Goal: Task Accomplishment & Management: Manage account settings

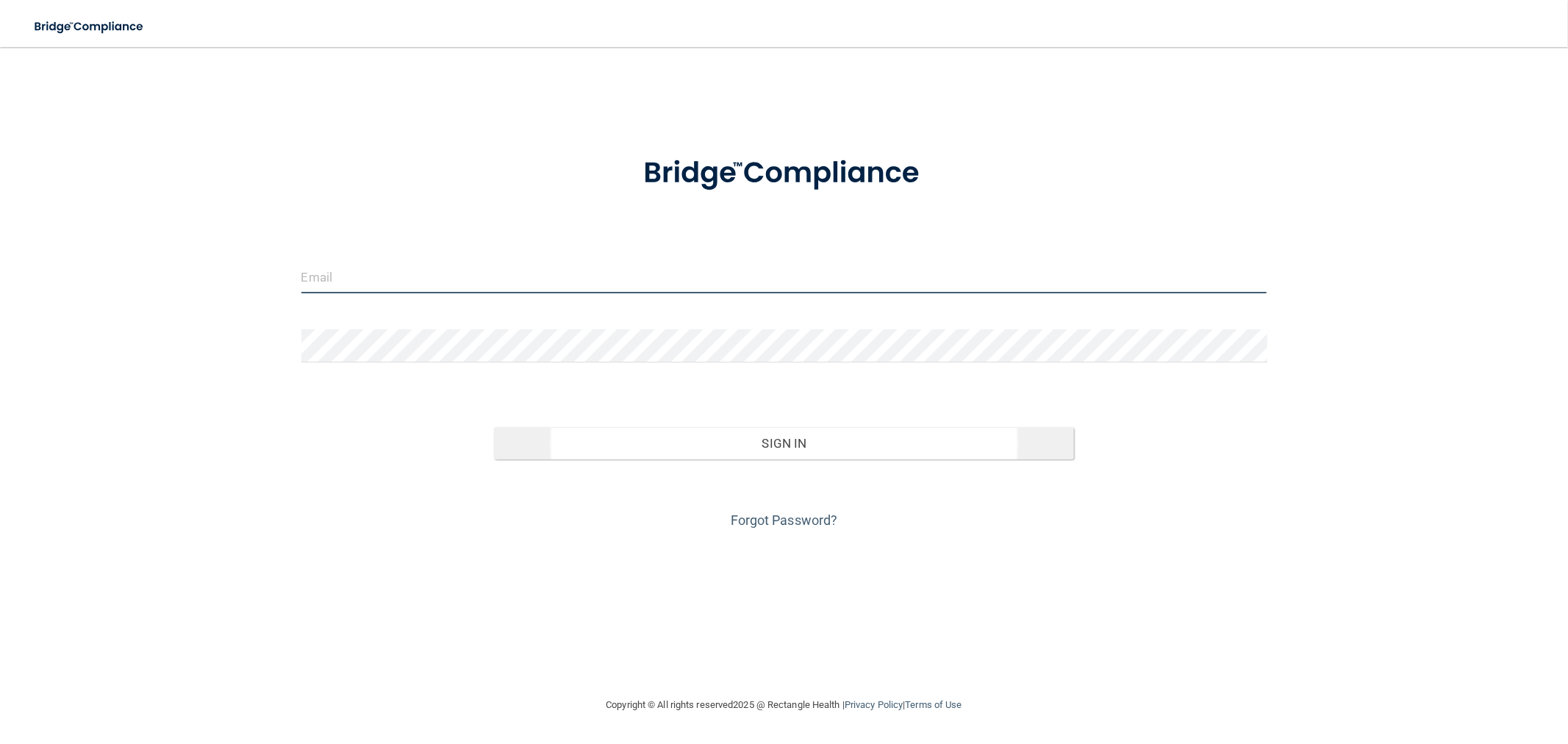
type input "[EMAIL_ADDRESS][DOMAIN_NAME]"
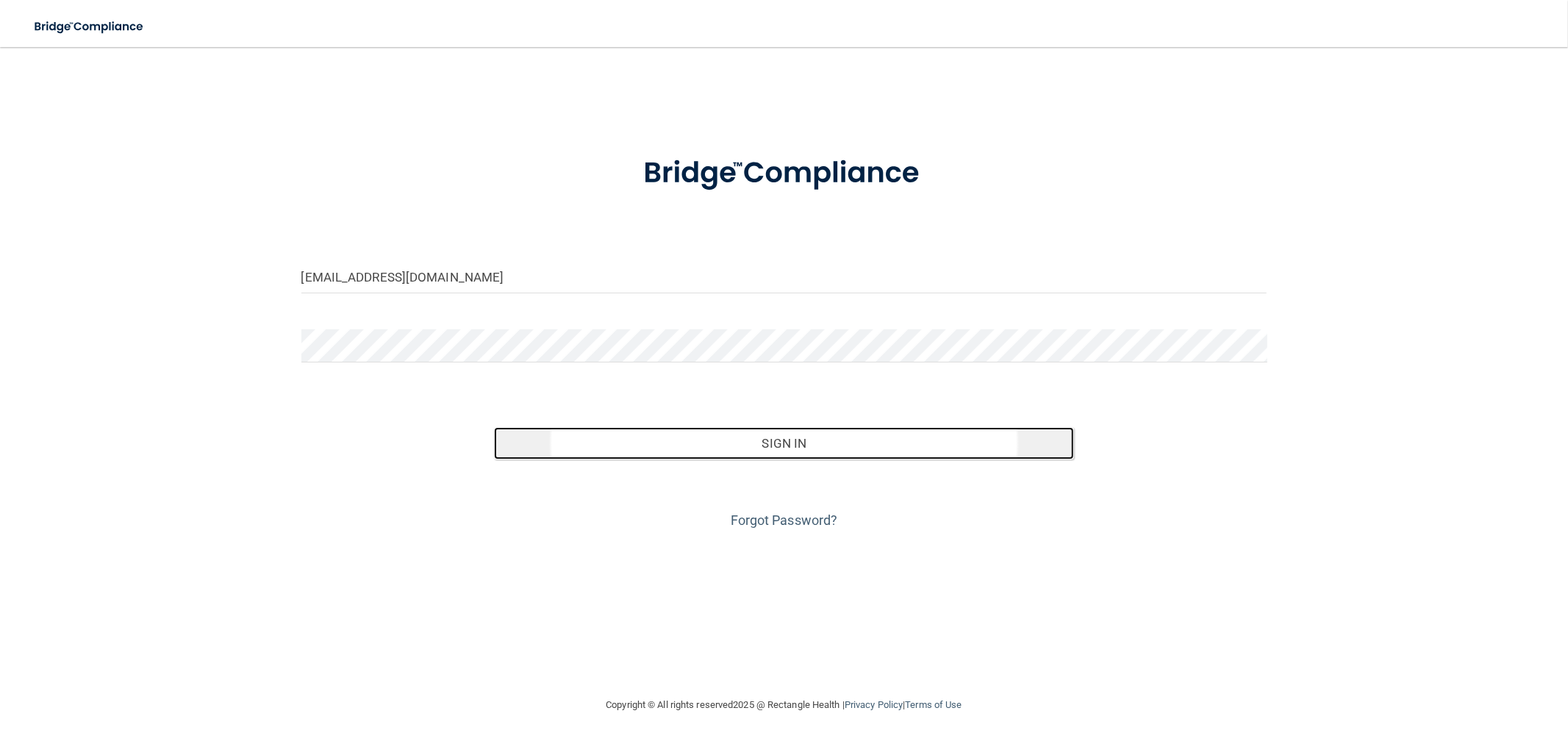
click at [655, 445] on button "Sign In" at bounding box center [784, 443] width 580 height 32
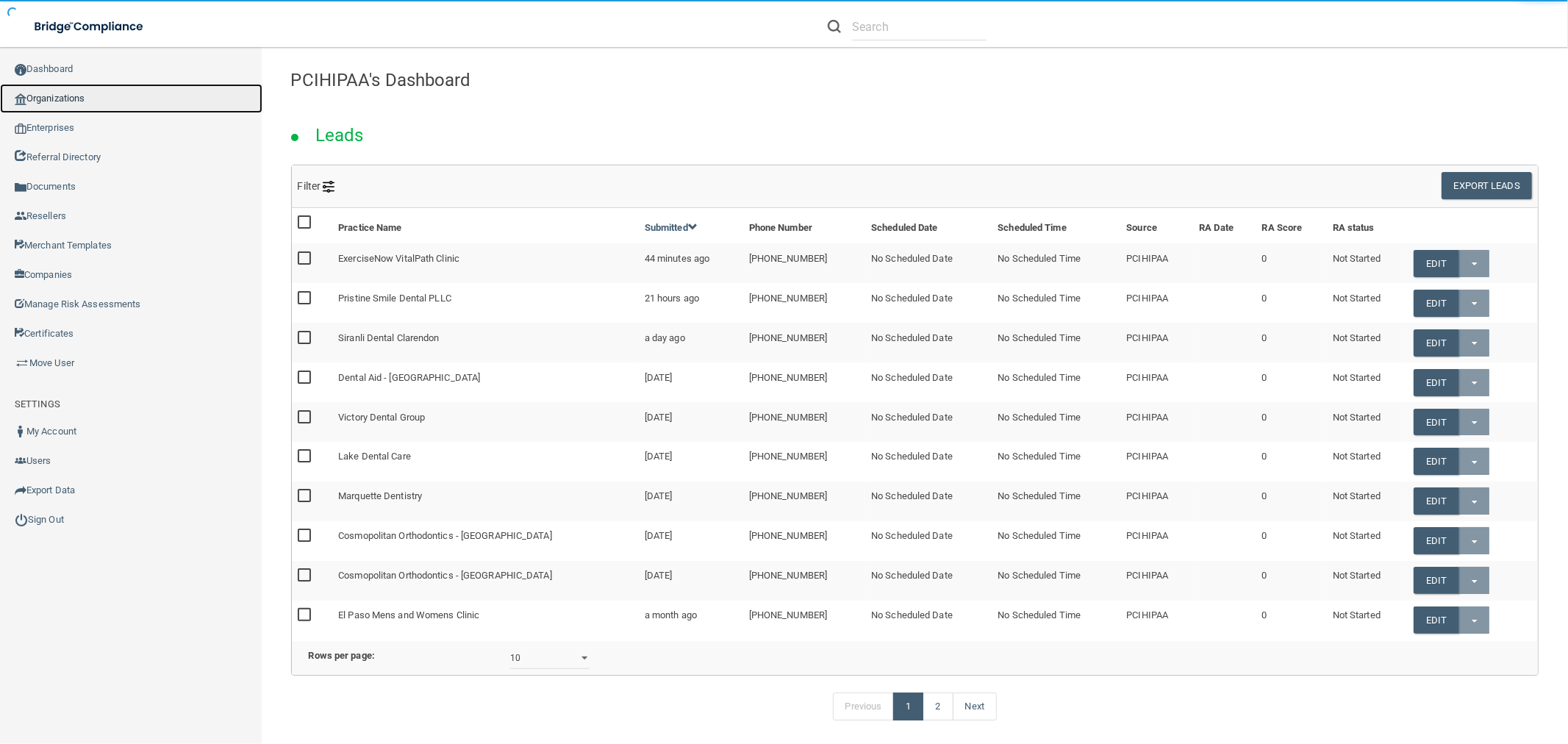
click at [114, 98] on link "Organizations" at bounding box center [131, 98] width 263 height 29
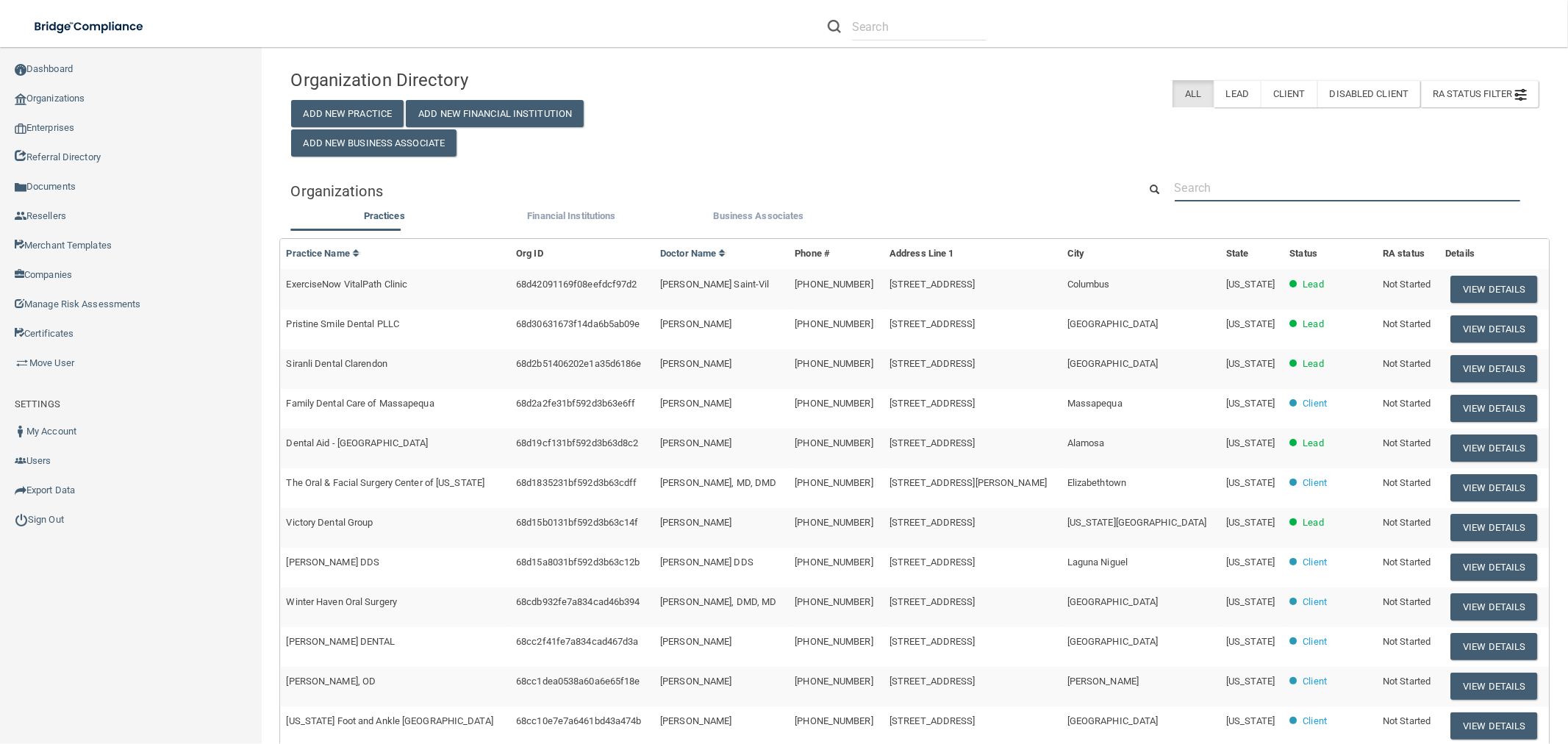
click at [1208, 194] on input "text" at bounding box center [1348, 188] width 345 height 28
paste input "The Point Sports Medicine and Rehab"
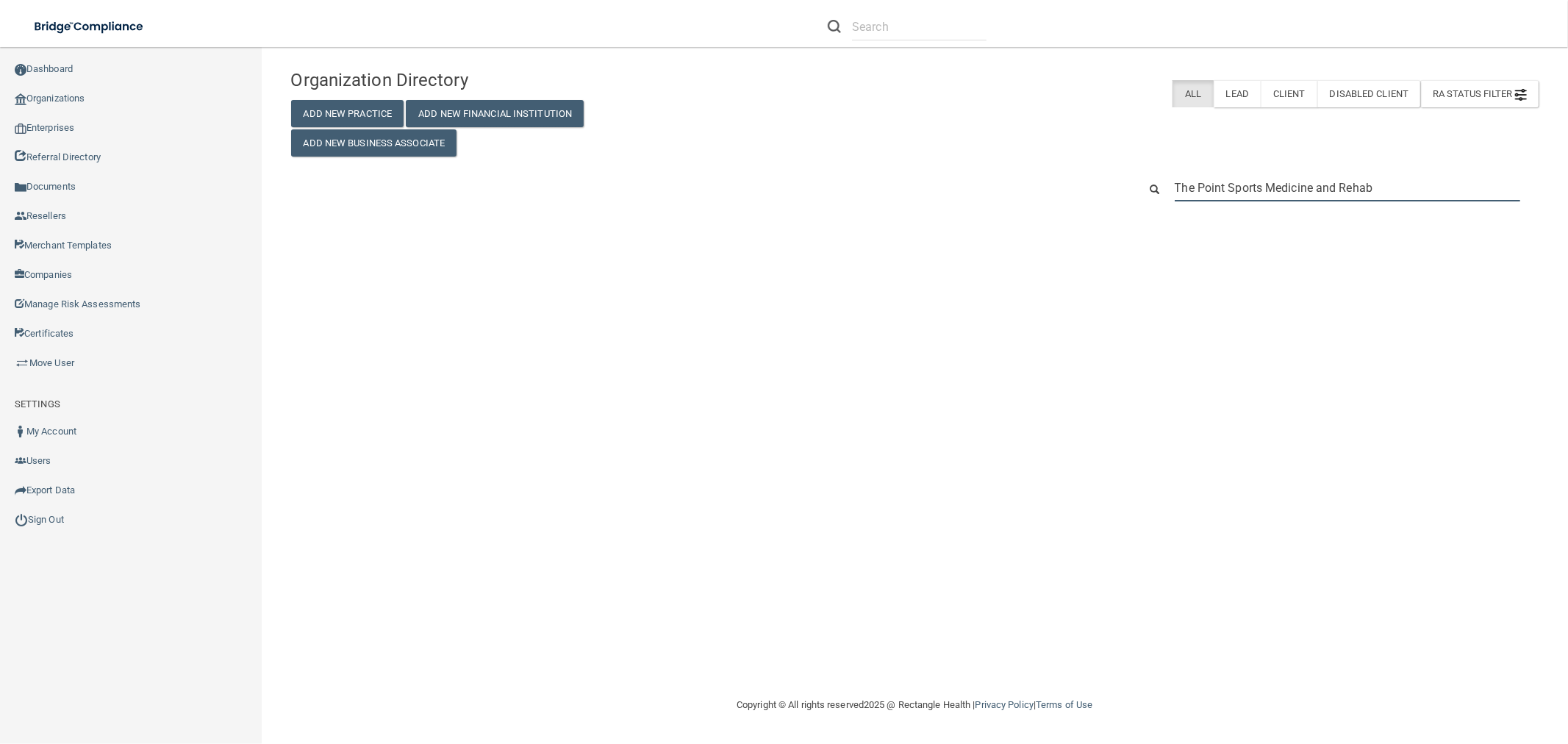
type input "The Point Sports Medicine and Rehab"
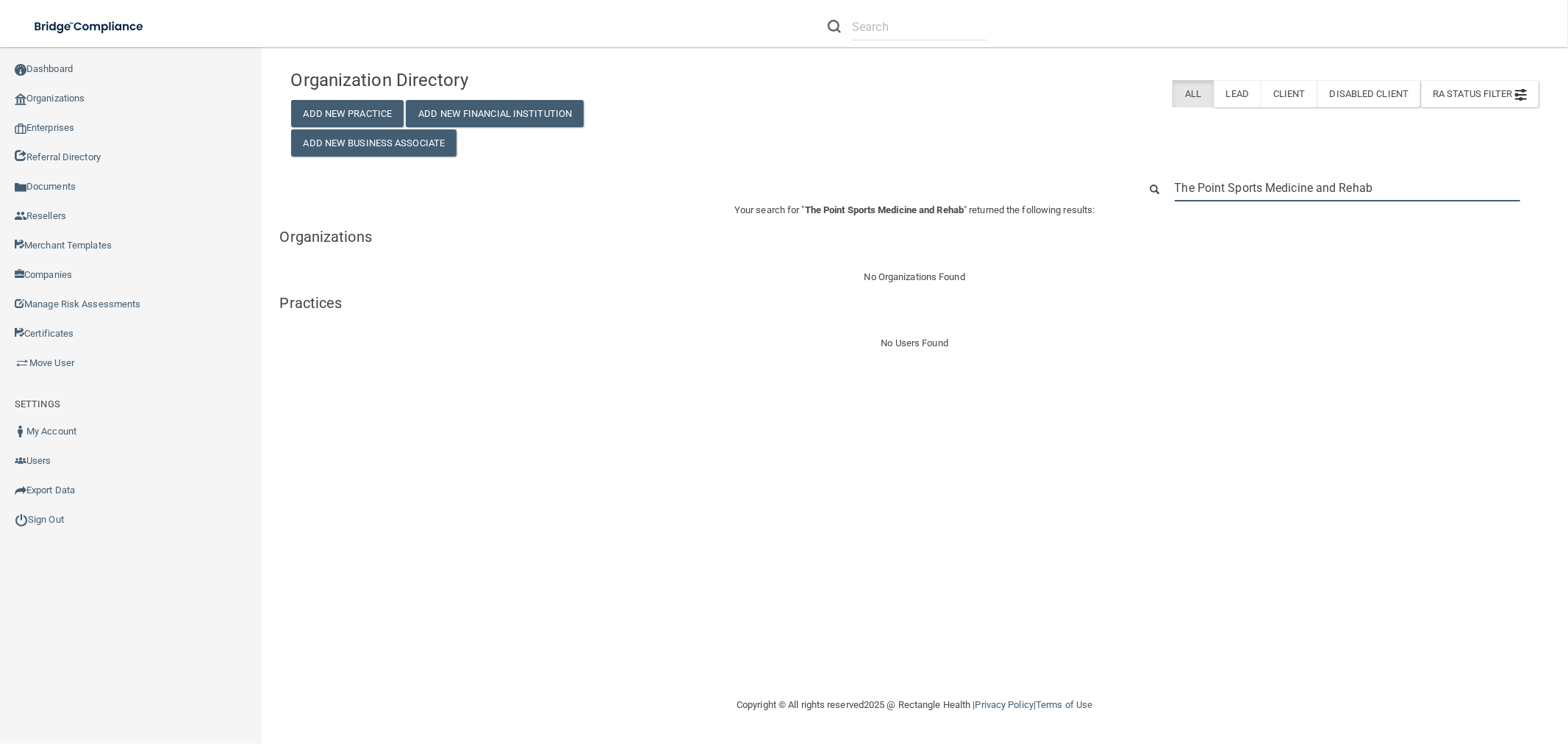
click at [1326, 176] on input "The Point Sports Medicine and Rehab" at bounding box center [1348, 188] width 345 height 28
paste input "970) 353-8762"
type input "970) 353-8762"
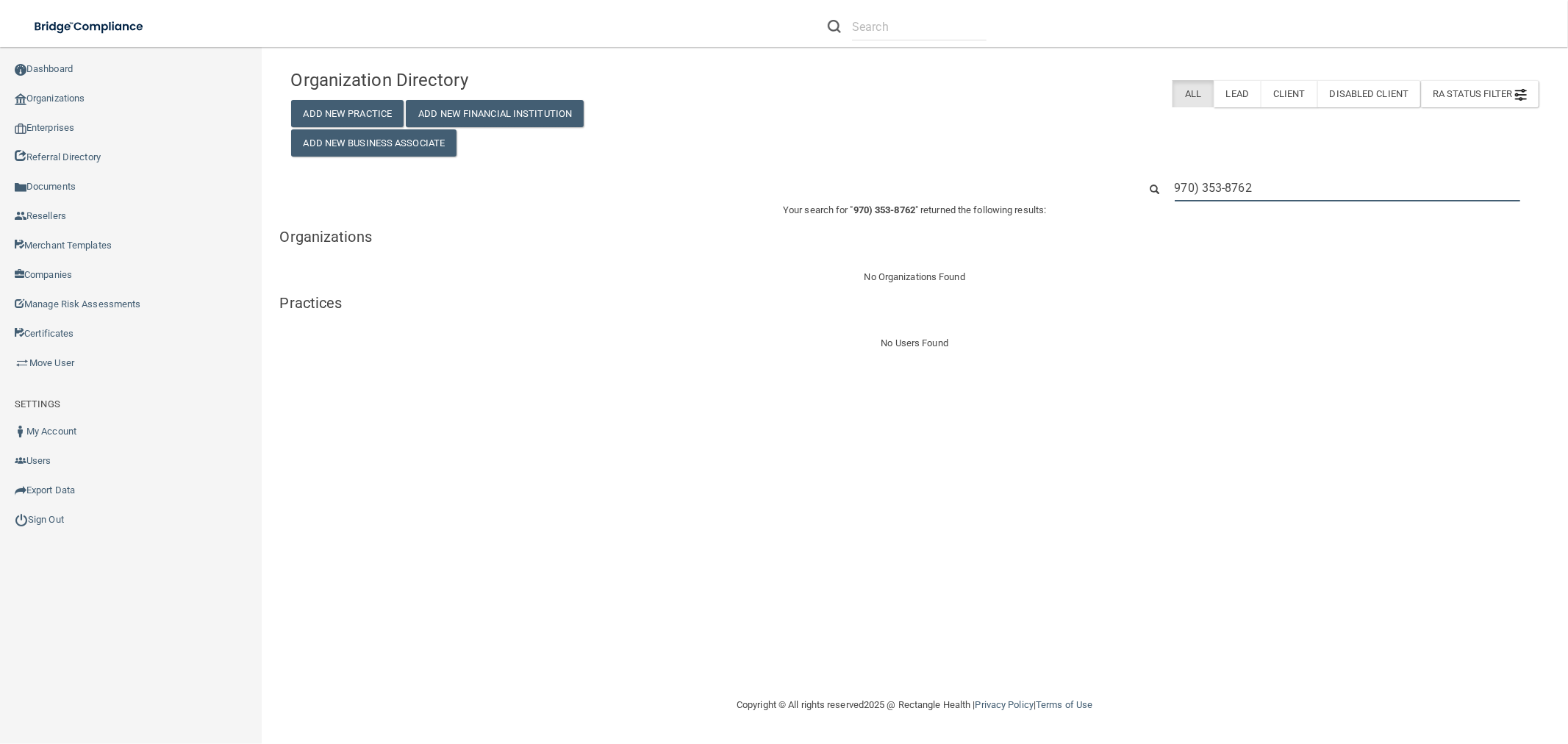
click at [1223, 176] on input "970) 353-8762" at bounding box center [1348, 188] width 345 height 28
paste input "[EMAIL_ADDRESS][DOMAIN_NAME]"
type input "[EMAIL_ADDRESS][DOMAIN_NAME]"
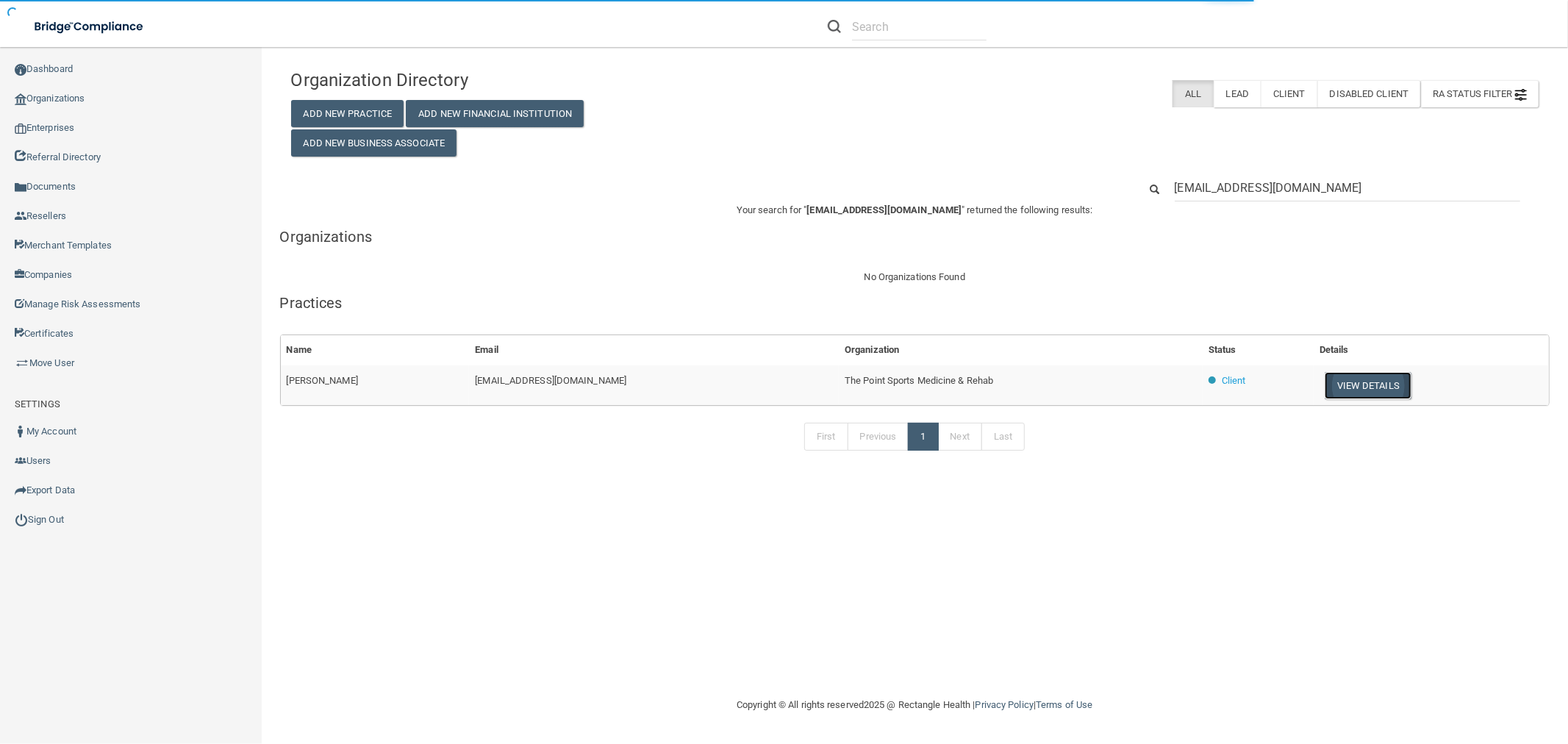
click at [1346, 383] on button "View Details" at bounding box center [1368, 386] width 86 height 28
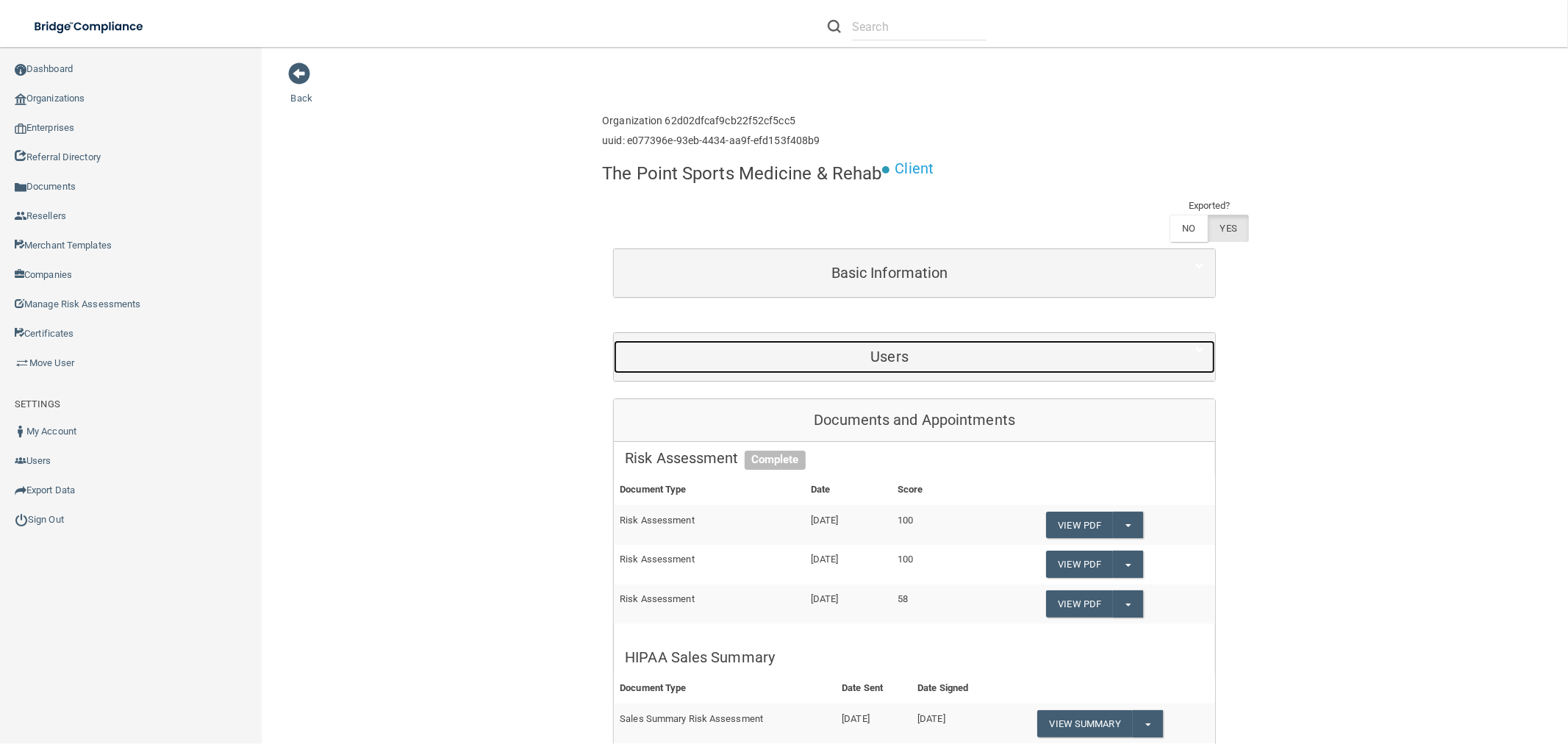
click at [851, 358] on h5 "Users" at bounding box center [889, 356] width 529 height 17
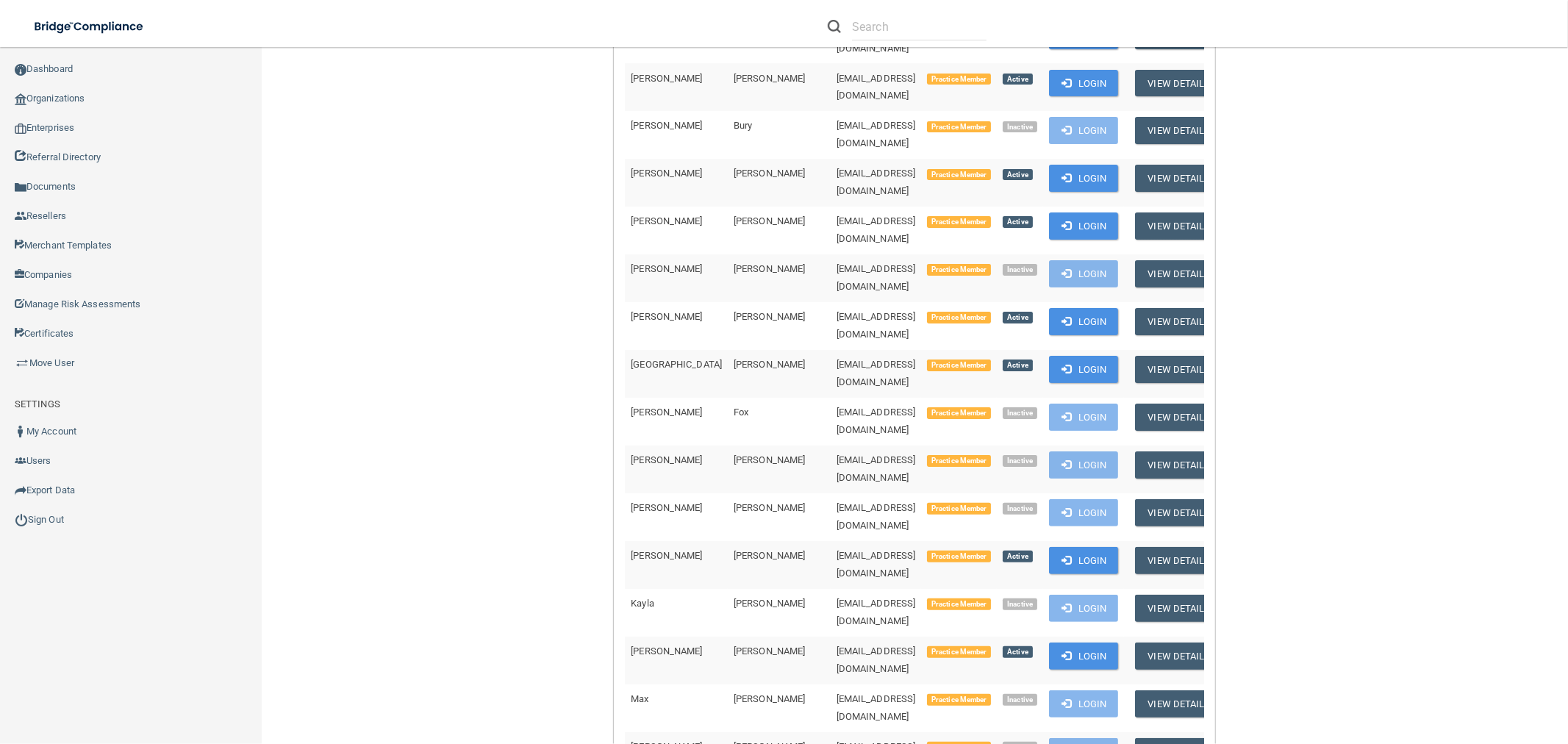
scroll to position [326, 0]
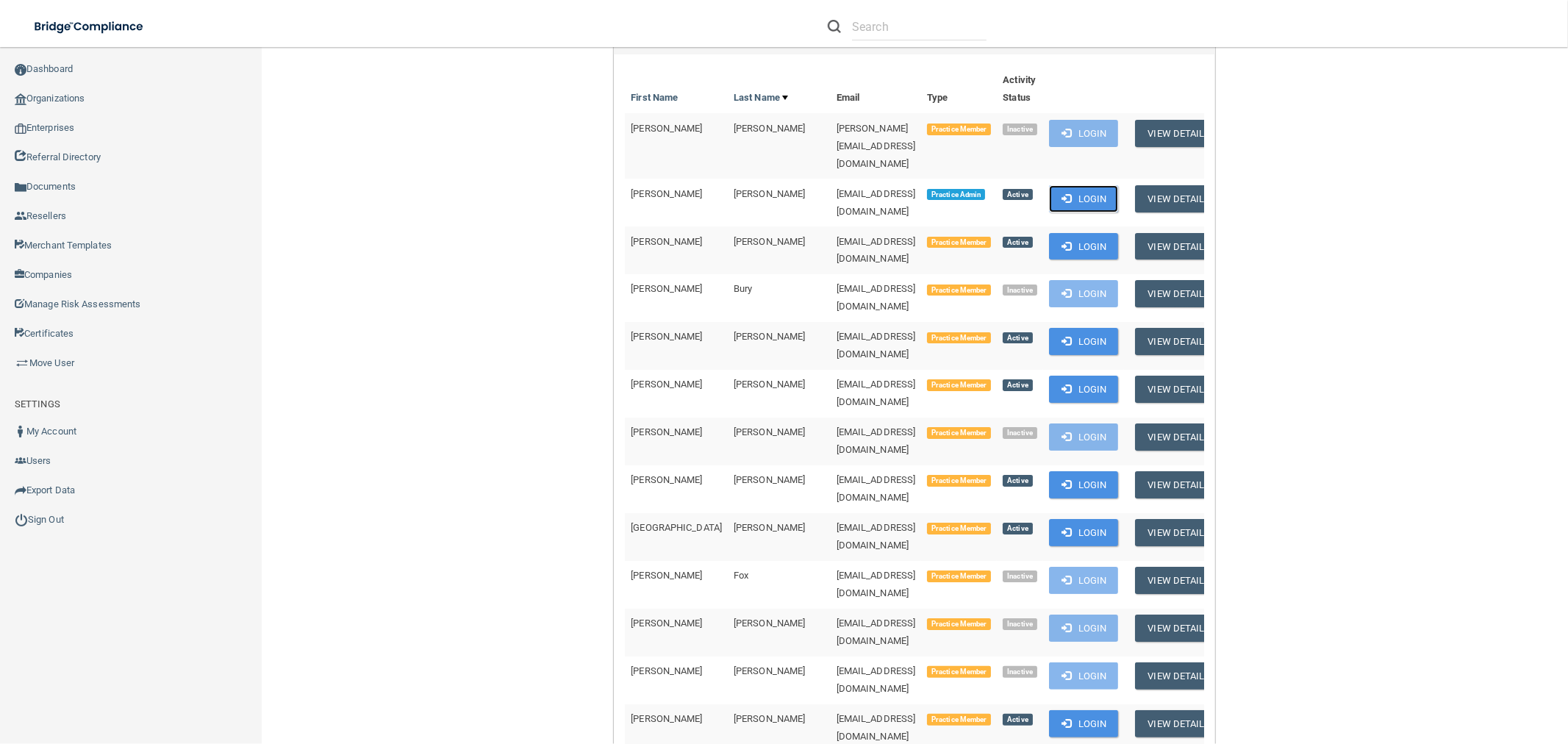
click at [1049, 186] on button "Login" at bounding box center [1084, 199] width 70 height 28
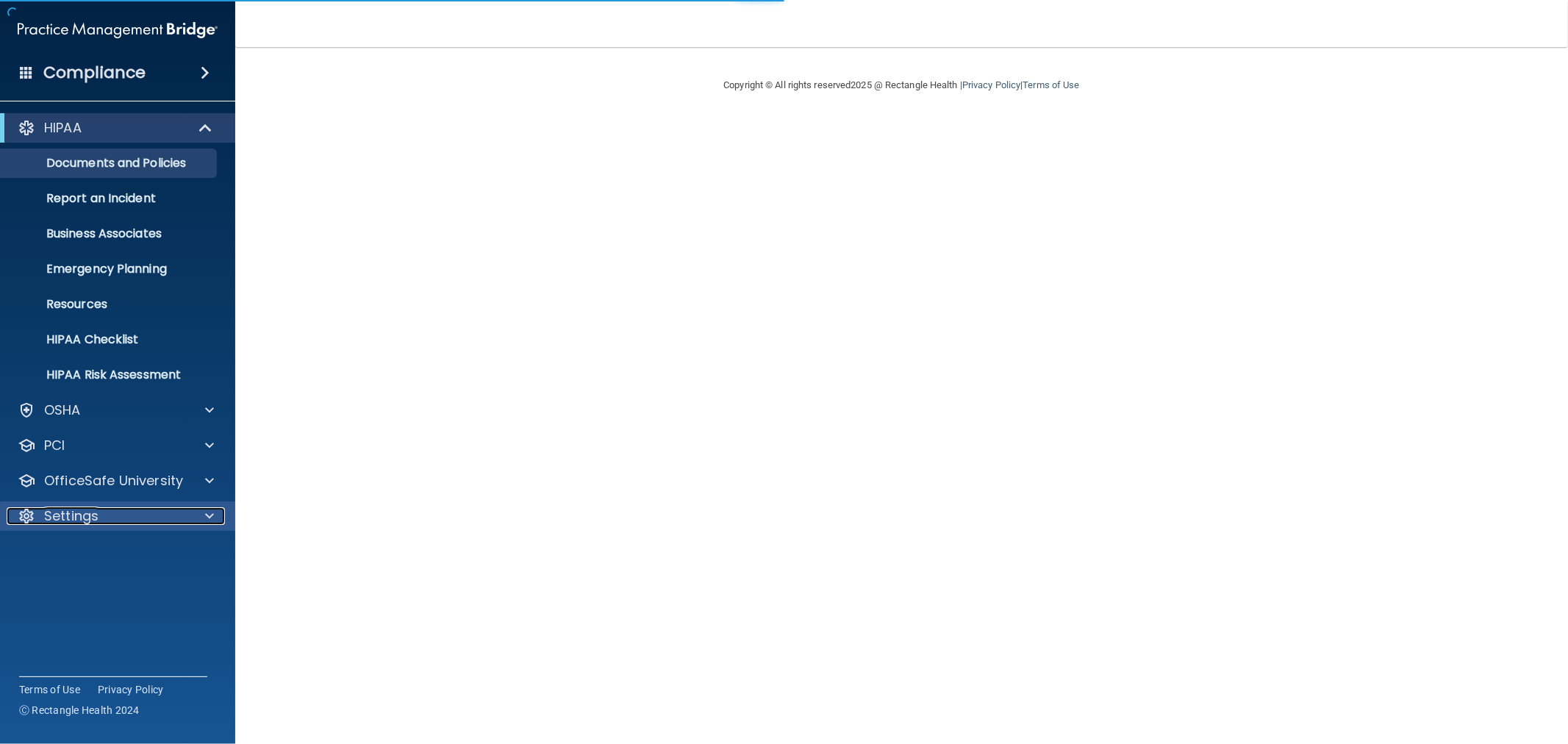
drag, startPoint x: 92, startPoint y: 510, endPoint x: 98, endPoint y: 521, distance: 12.5
click at [92, 510] on p "Settings" at bounding box center [71, 515] width 54 height 17
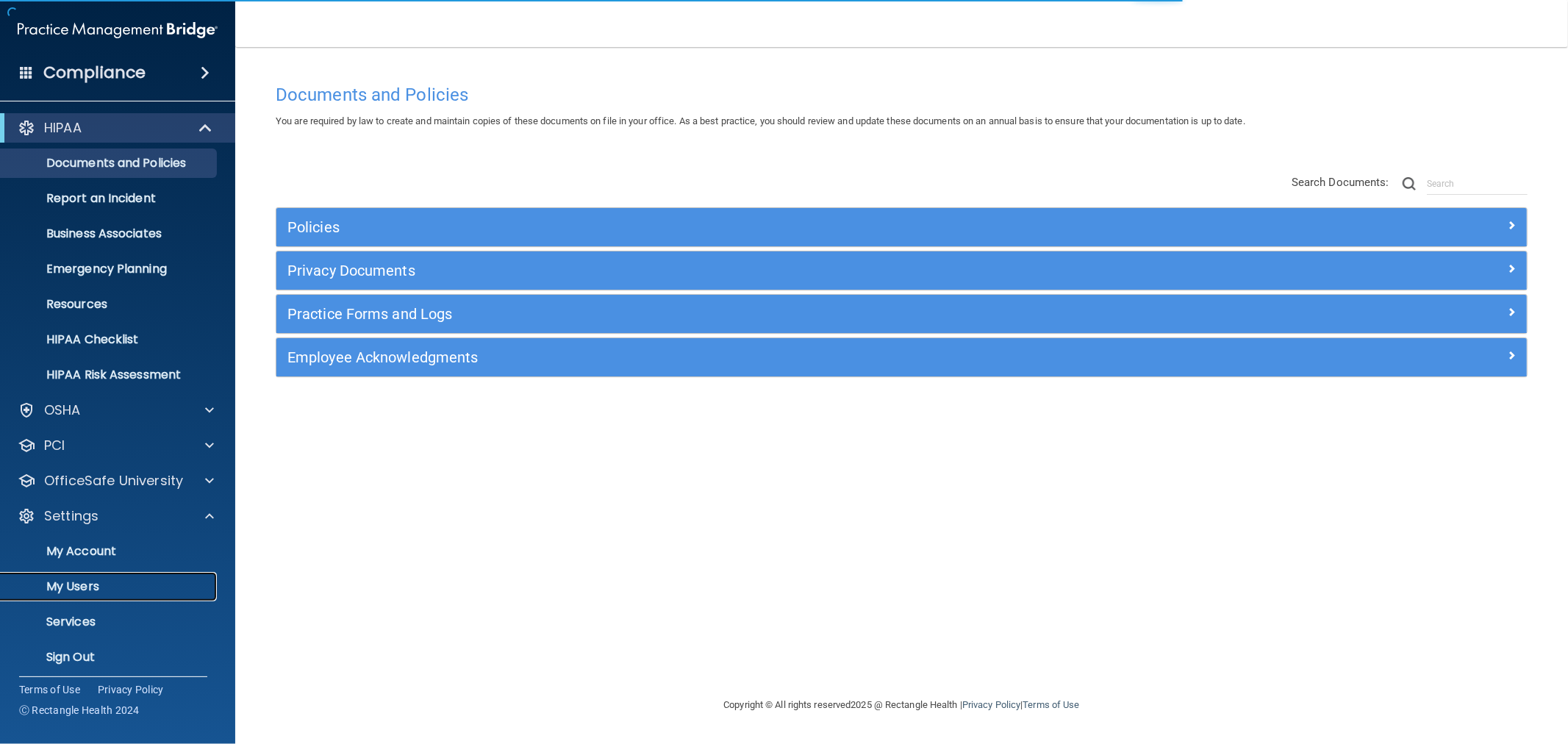
click at [75, 589] on p "My Users" at bounding box center [109, 587] width 200 height 15
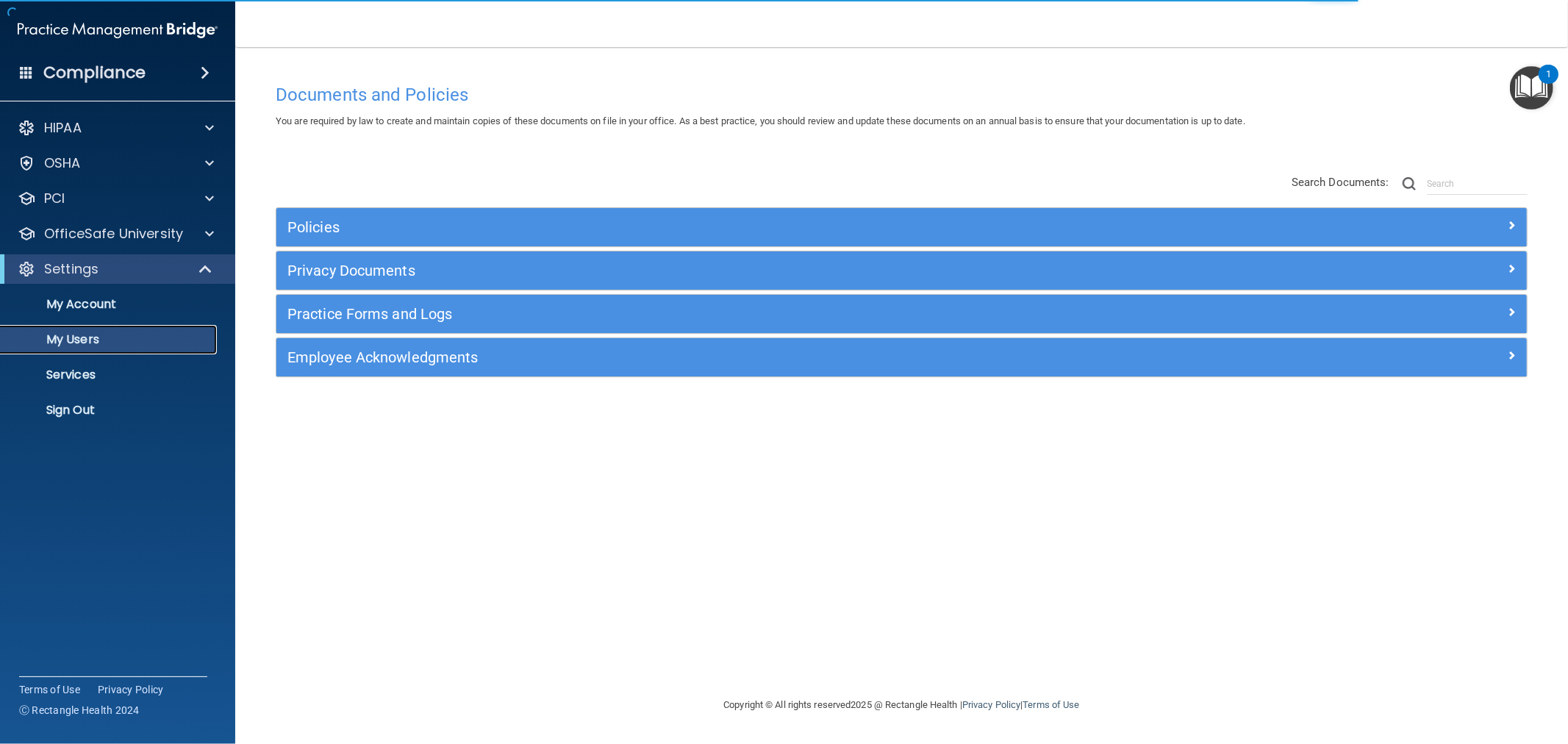
select select "20"
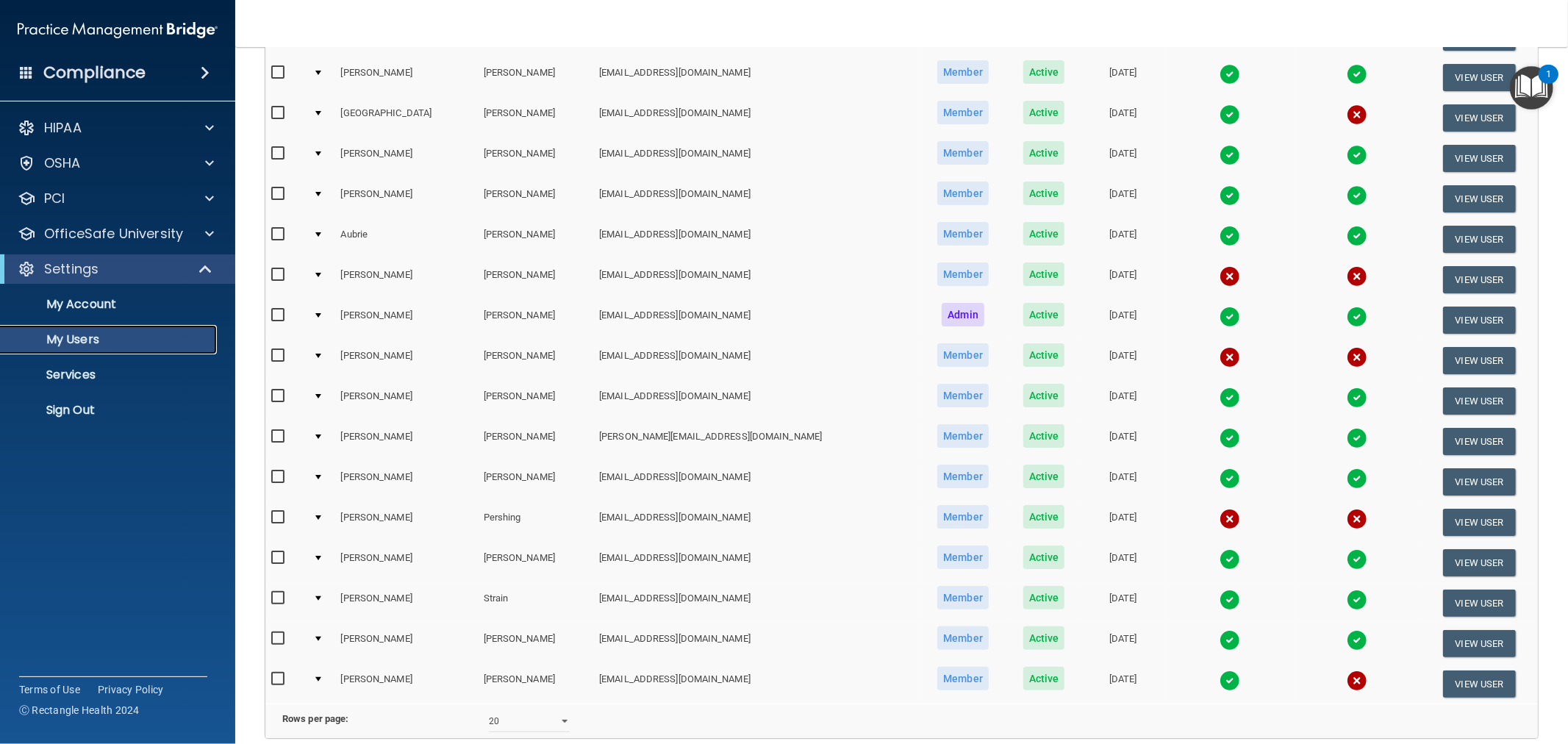
scroll to position [408, 0]
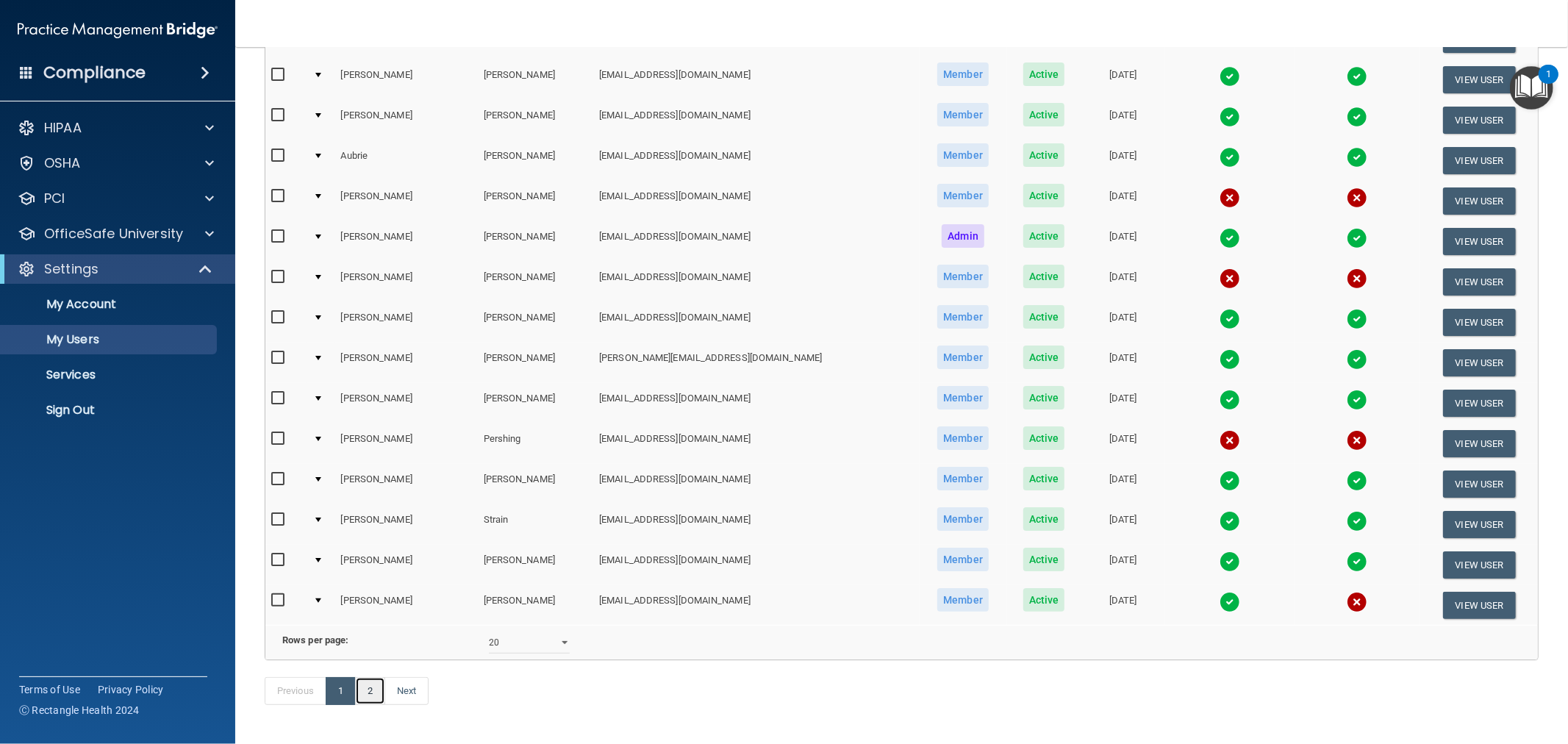
click at [373, 705] on link "2" at bounding box center [369, 691] width 30 height 28
select select "20"
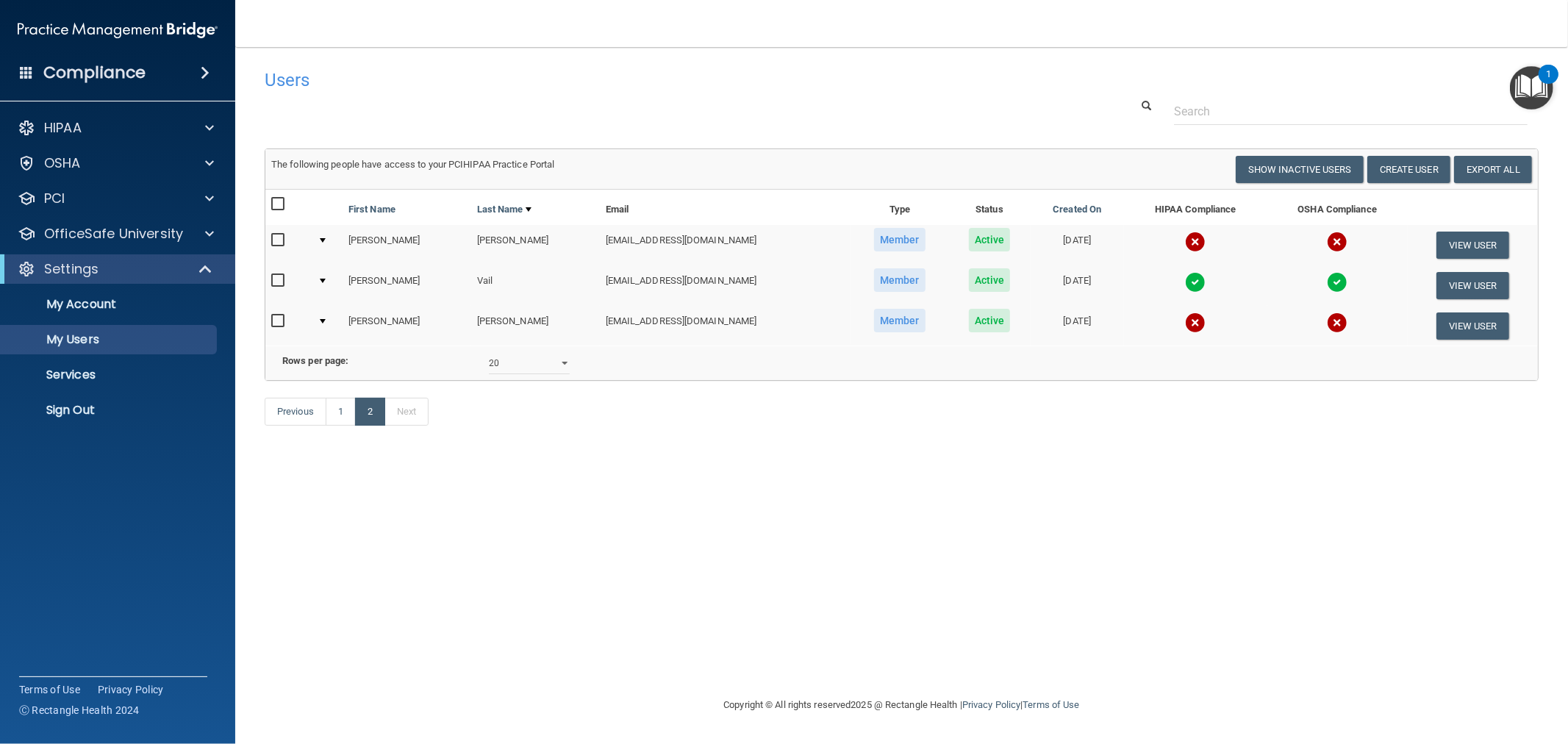
click at [1185, 239] on img at bounding box center [1195, 242] width 20 height 20
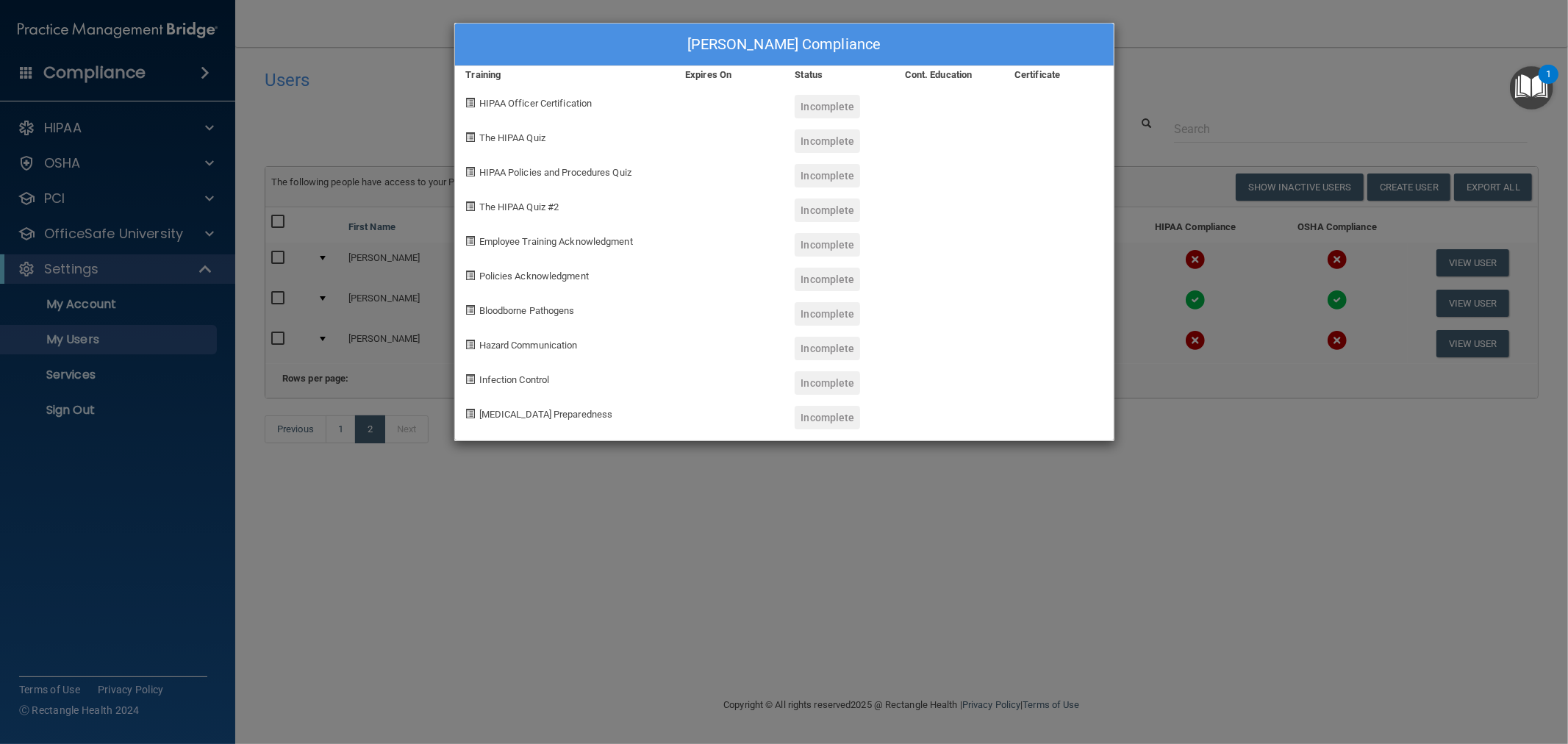
click at [1066, 513] on div "Jessica Ursta's Compliance Training Expires On Status Cont. Education Certifica…" at bounding box center [784, 372] width 1568 height 744
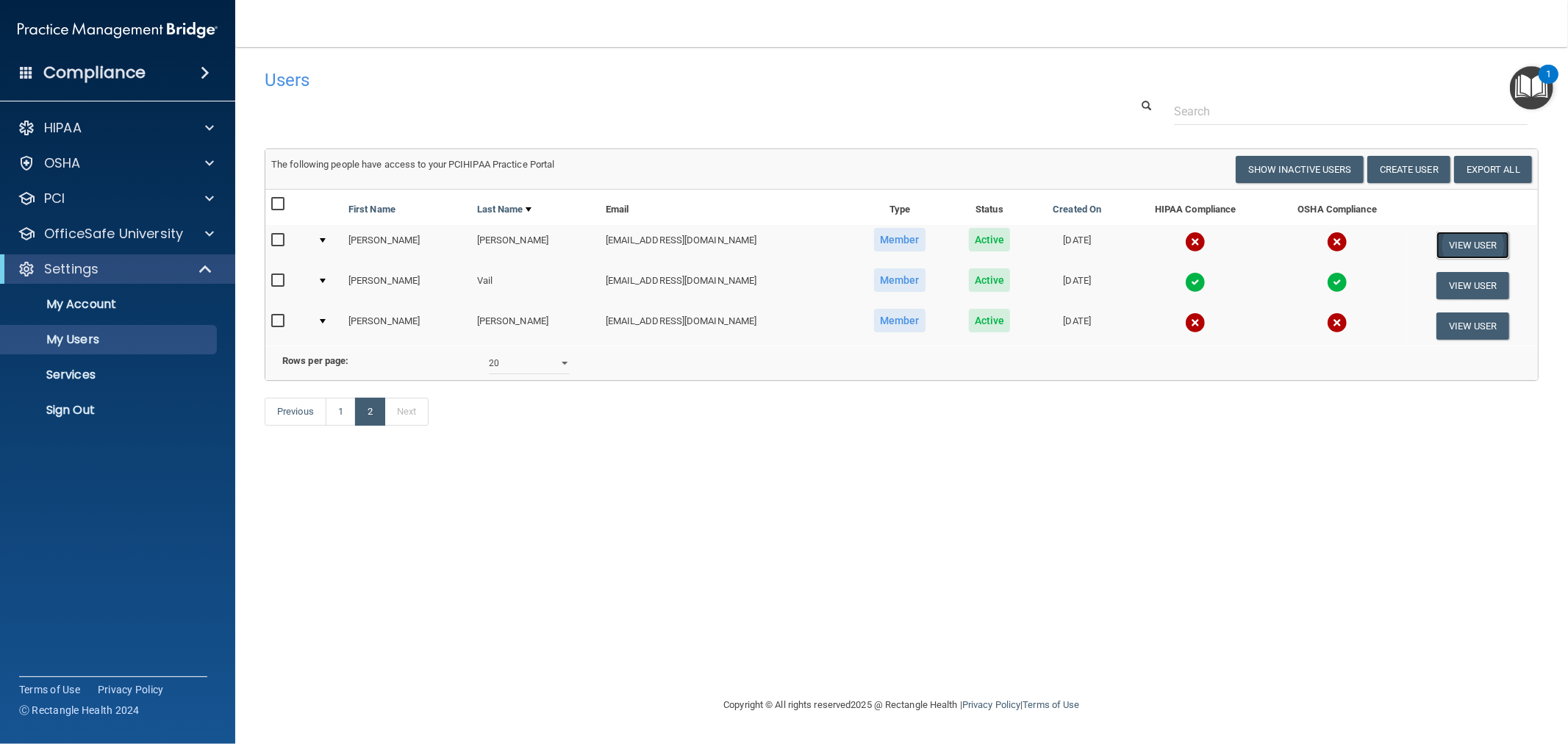
click at [1461, 242] on button "View User" at bounding box center [1472, 245] width 73 height 28
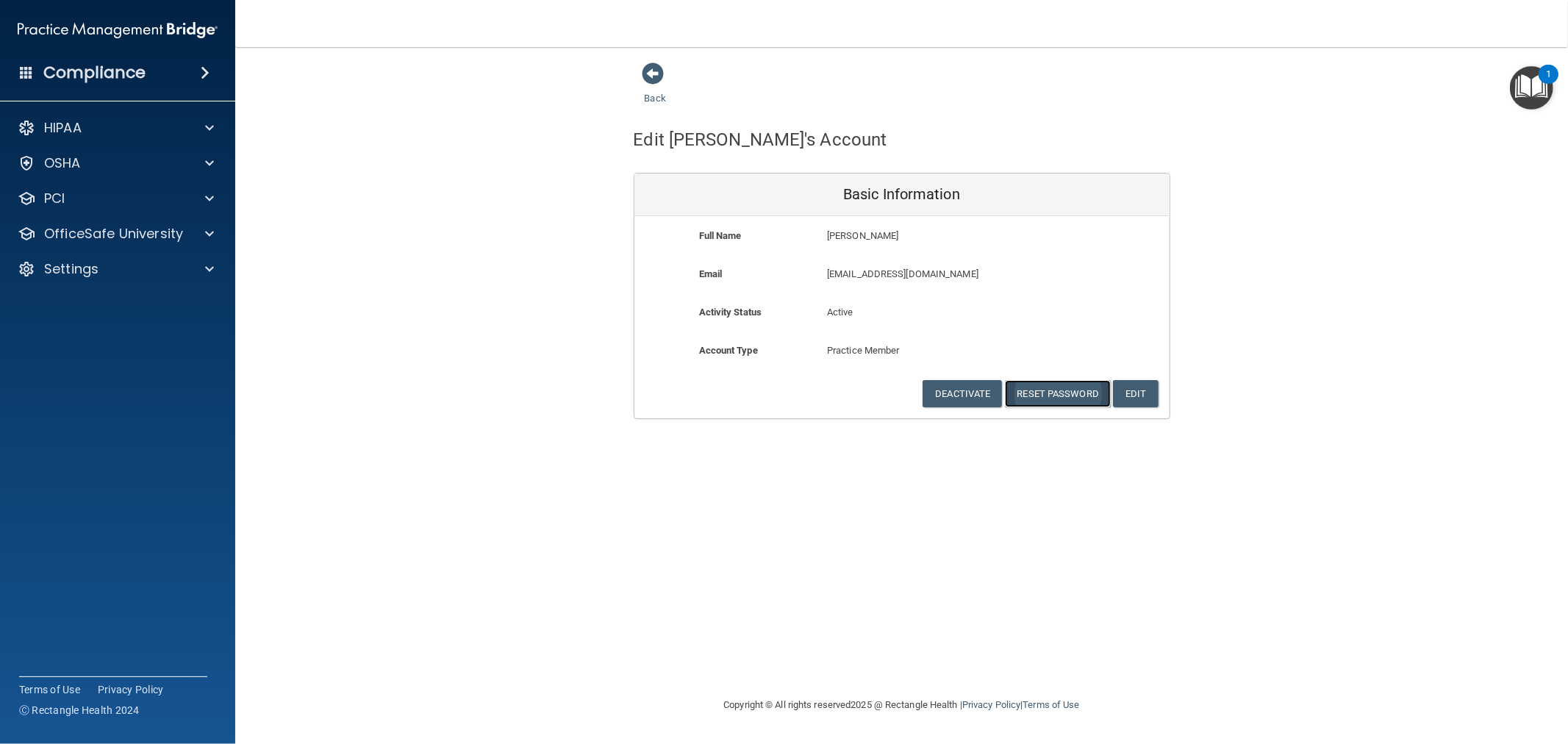
click at [1066, 390] on button "Reset Password" at bounding box center [1057, 394] width 106 height 28
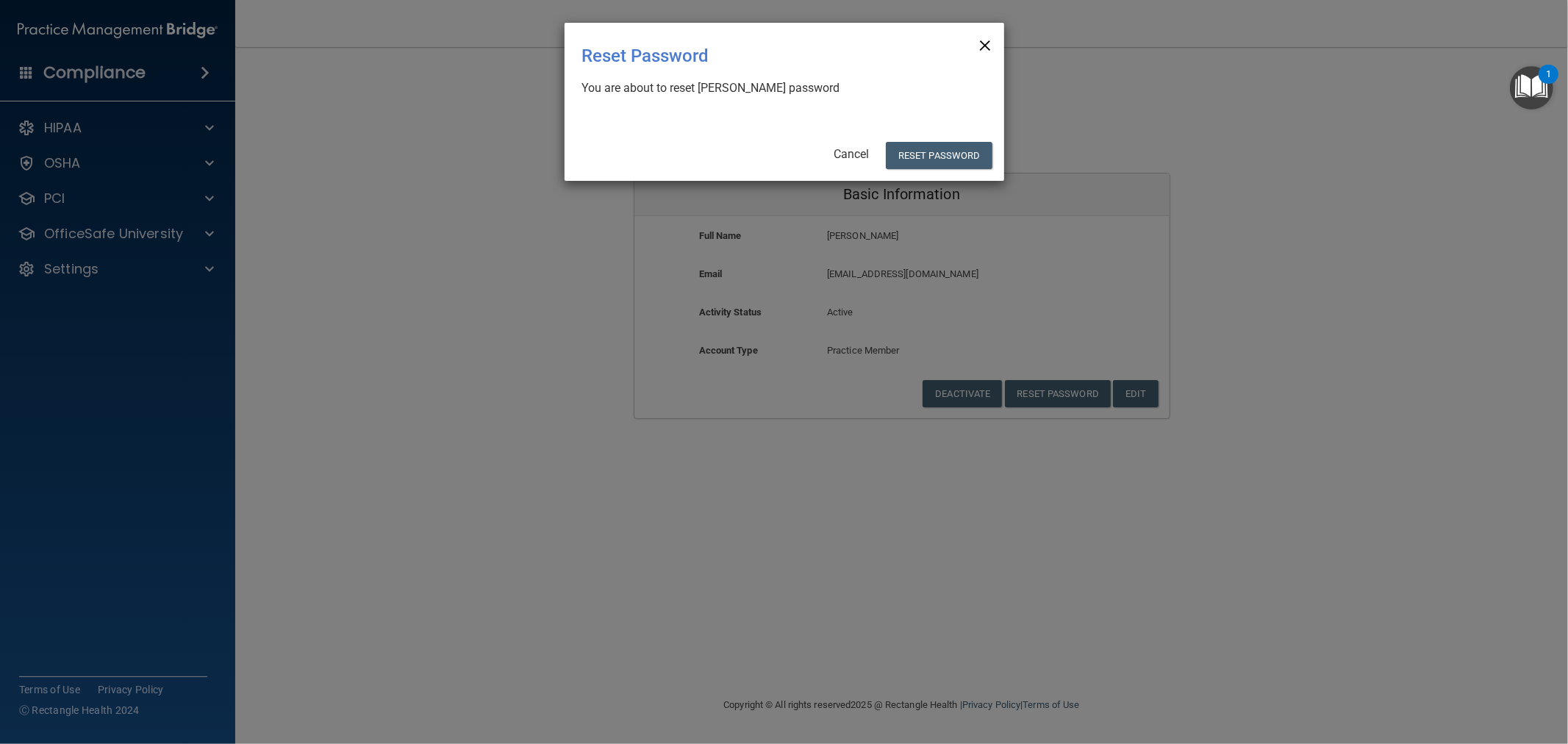
click at [980, 42] on span "×" at bounding box center [985, 43] width 13 height 29
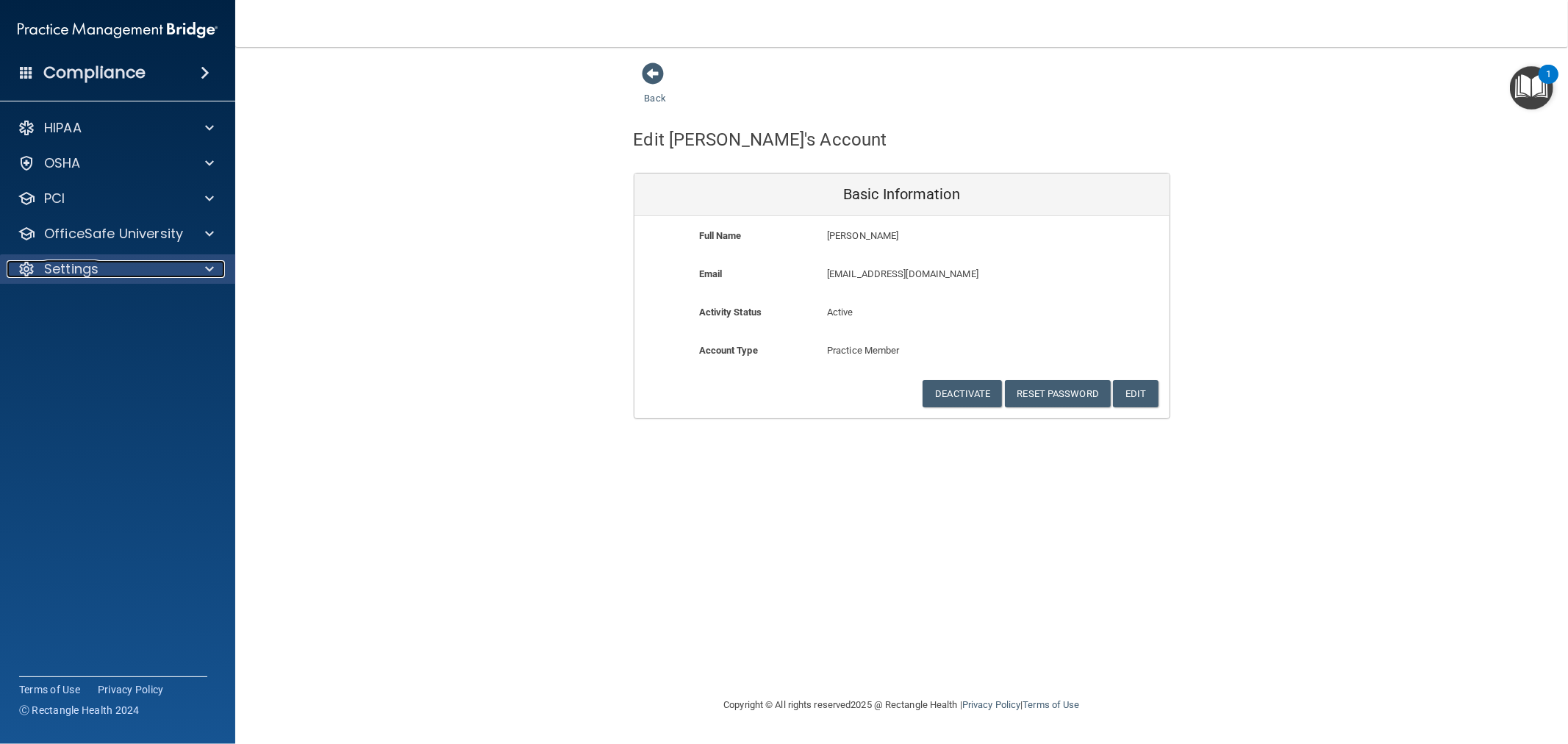
click at [192, 274] on div at bounding box center [208, 268] width 37 height 17
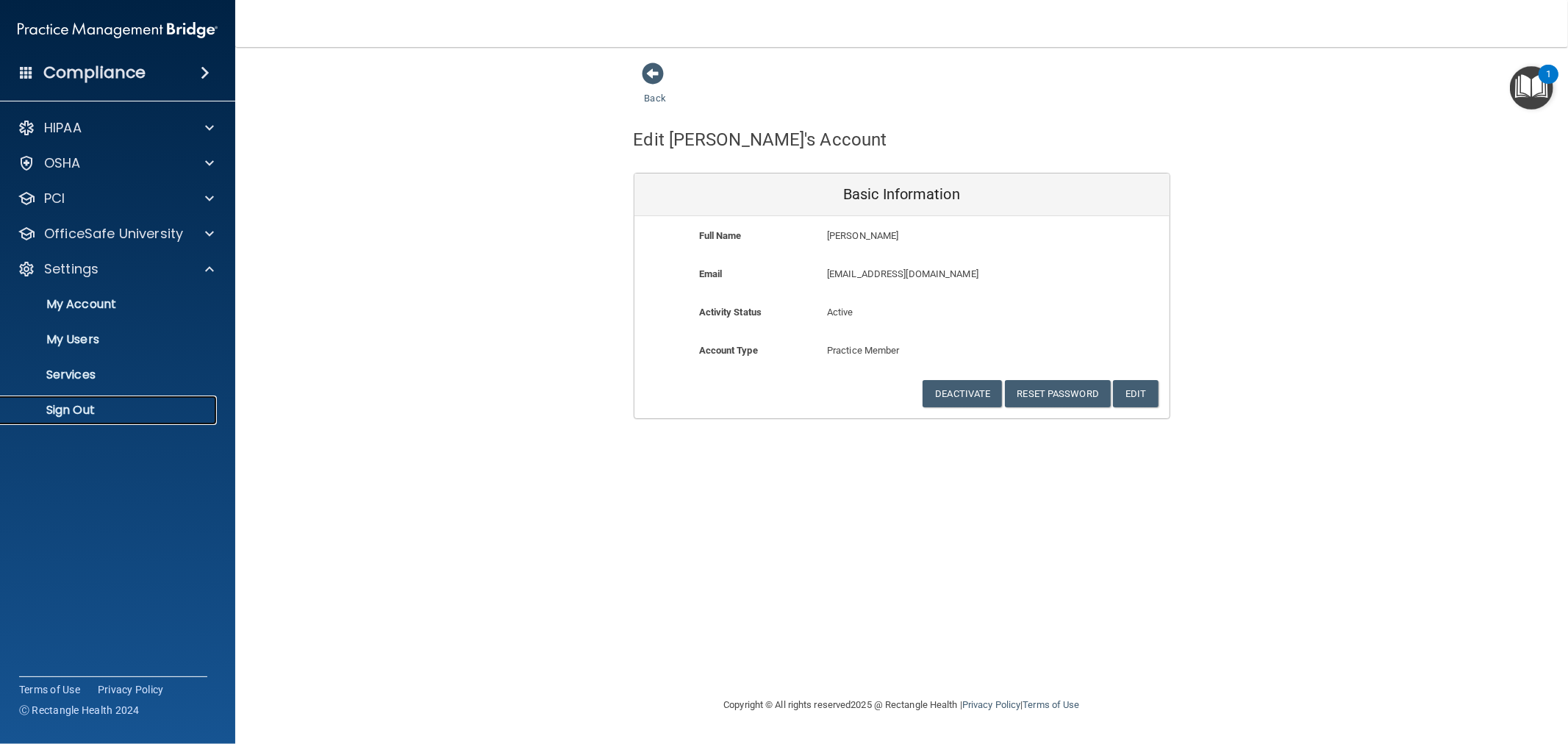
click at [62, 414] on p "Sign Out" at bounding box center [109, 411] width 200 height 15
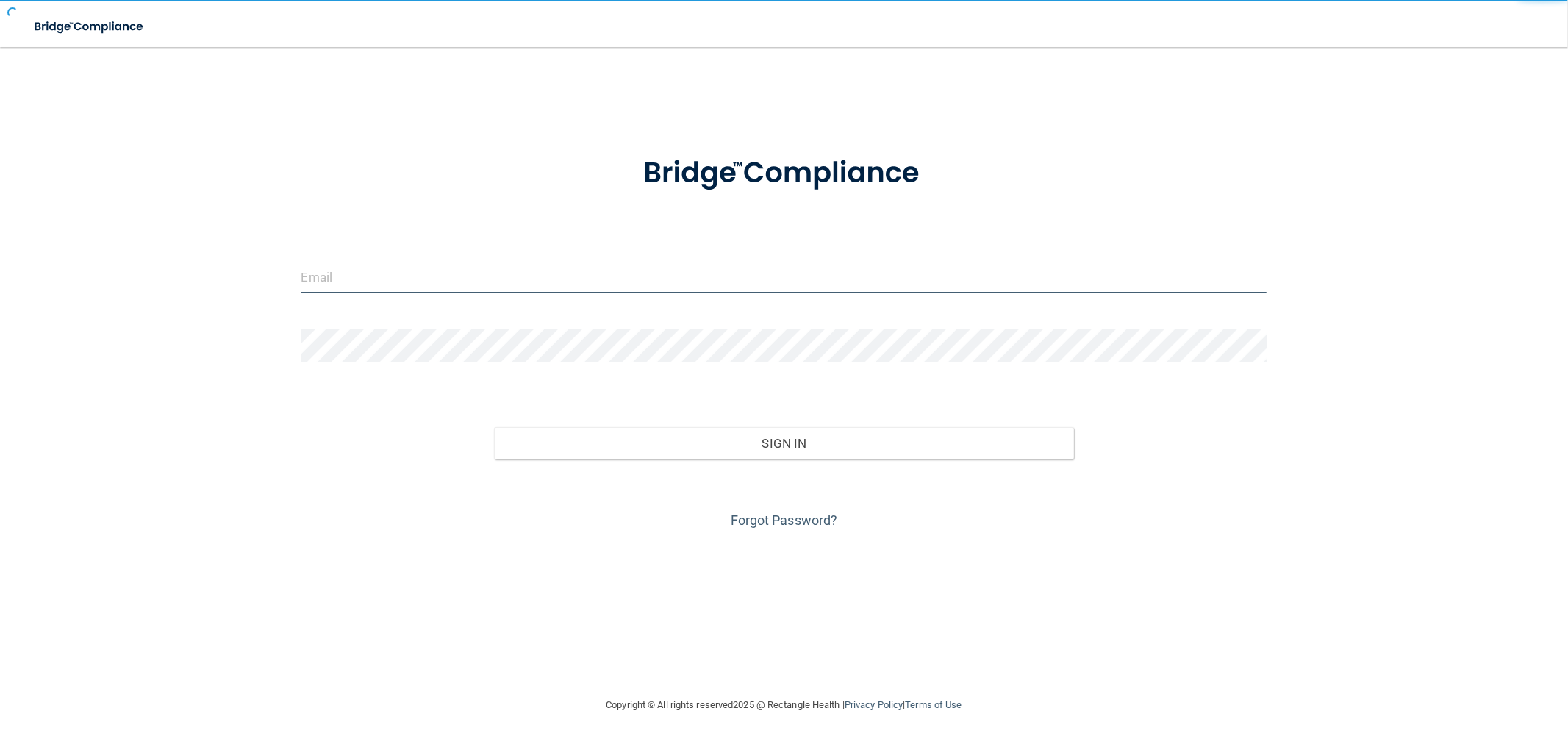
type input "[EMAIL_ADDRESS][DOMAIN_NAME]"
